Goal: Task Accomplishment & Management: Use online tool/utility

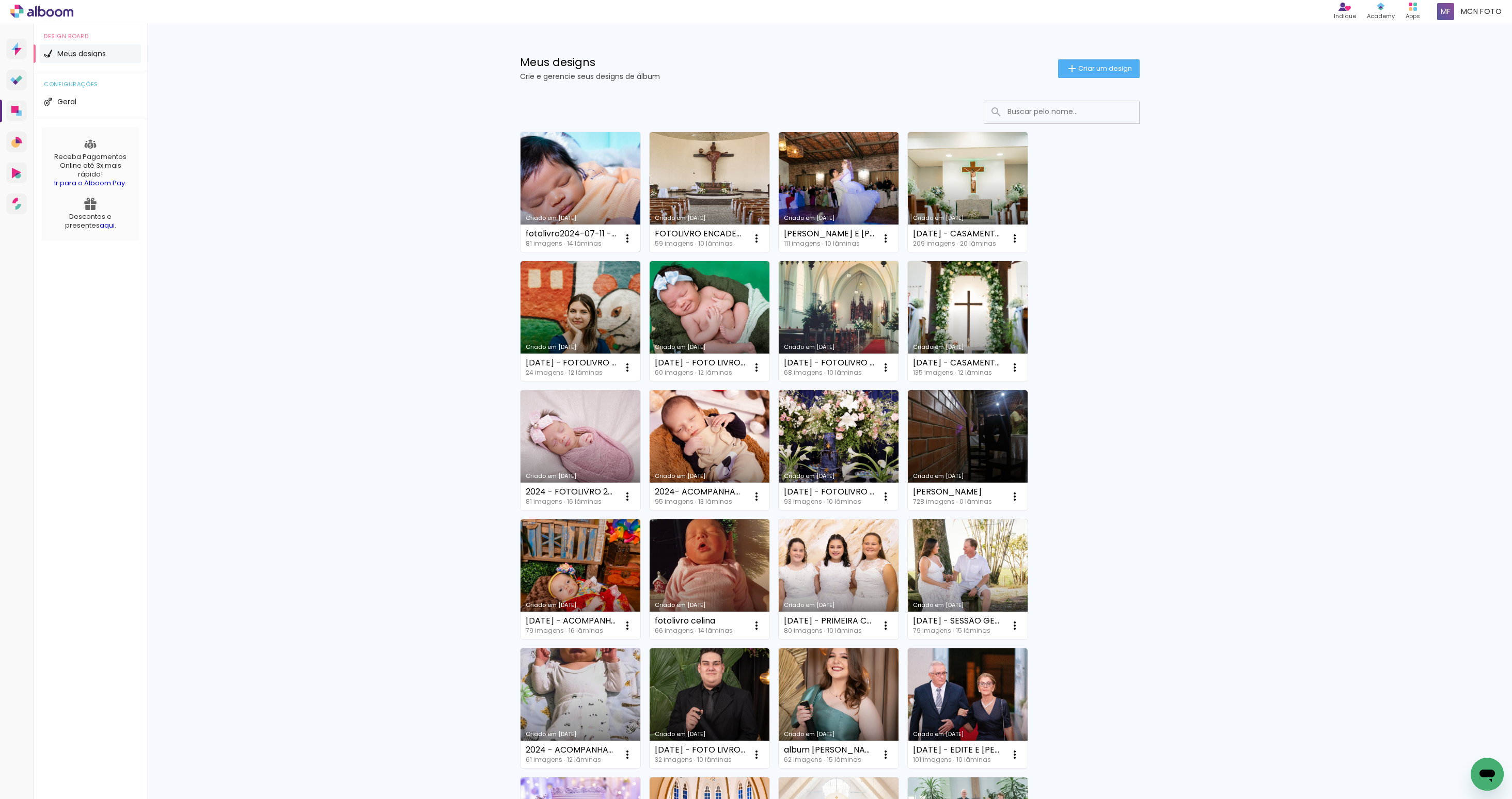
click at [608, 180] on link "Criado em [DATE]" at bounding box center [580, 192] width 120 height 120
